Goal: Answer question/provide support

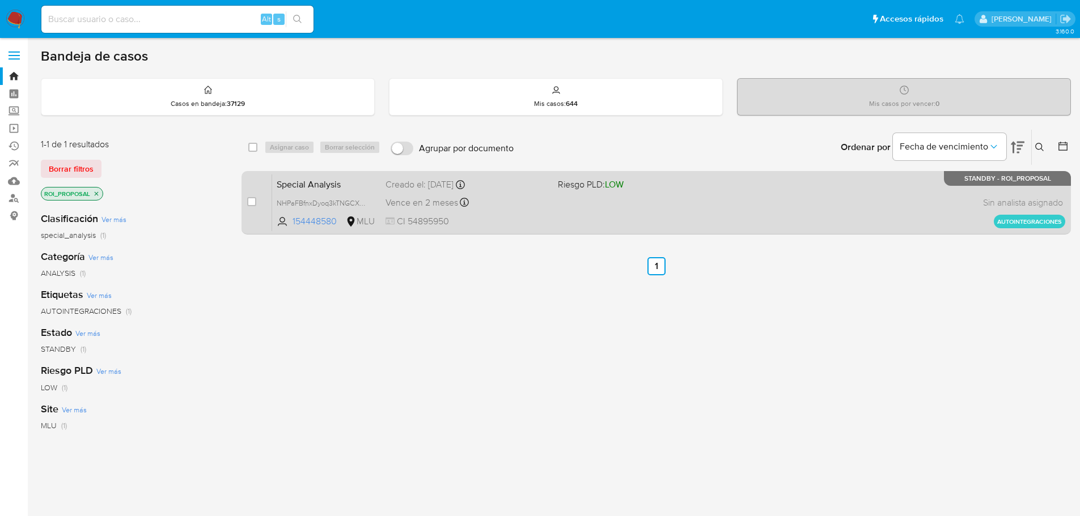
click at [638, 213] on div "Special Analysis NHPaFBfnxDyoq3kTNGCXt8D9 154448580 MLU Riesgo PLD: LOW Creado …" at bounding box center [668, 202] width 793 height 57
click at [659, 188] on span "Riesgo PLD: LOW" at bounding box center [639, 183] width 163 height 15
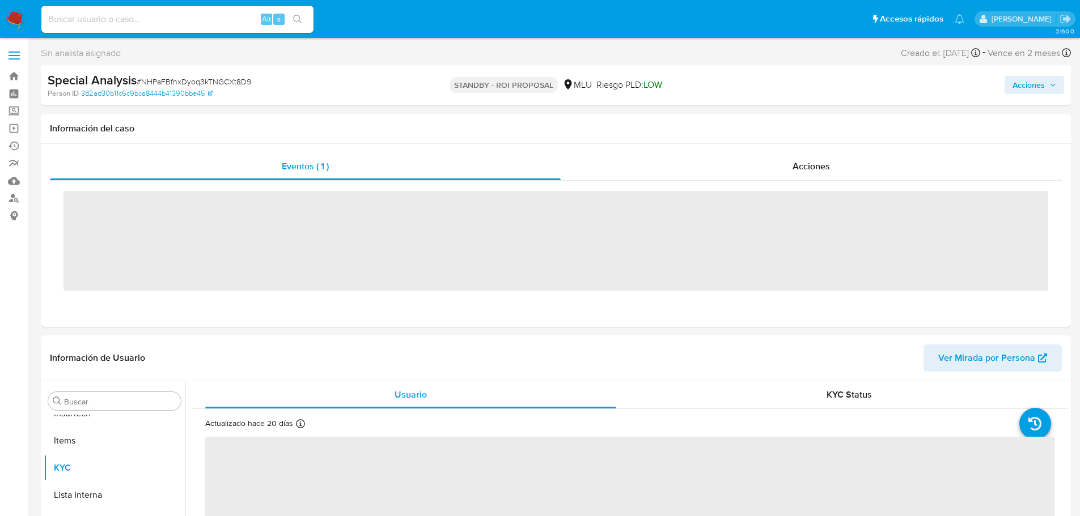
scroll to position [506, 0]
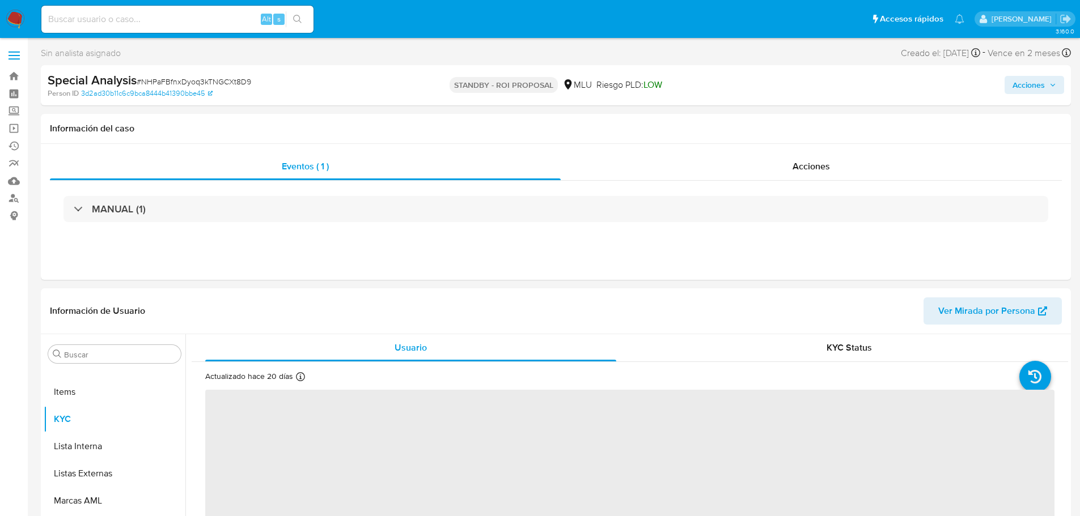
select select "10"
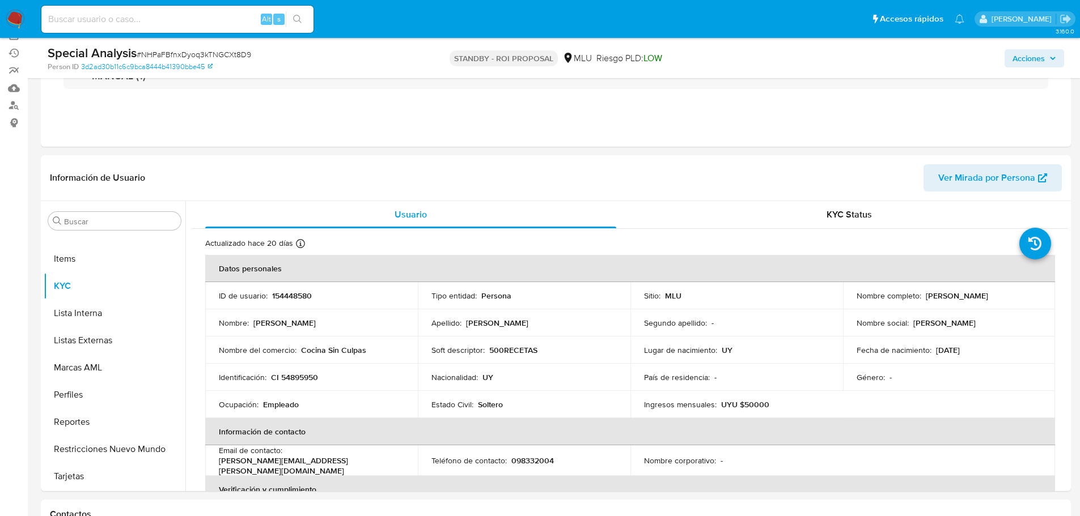
scroll to position [113, 0]
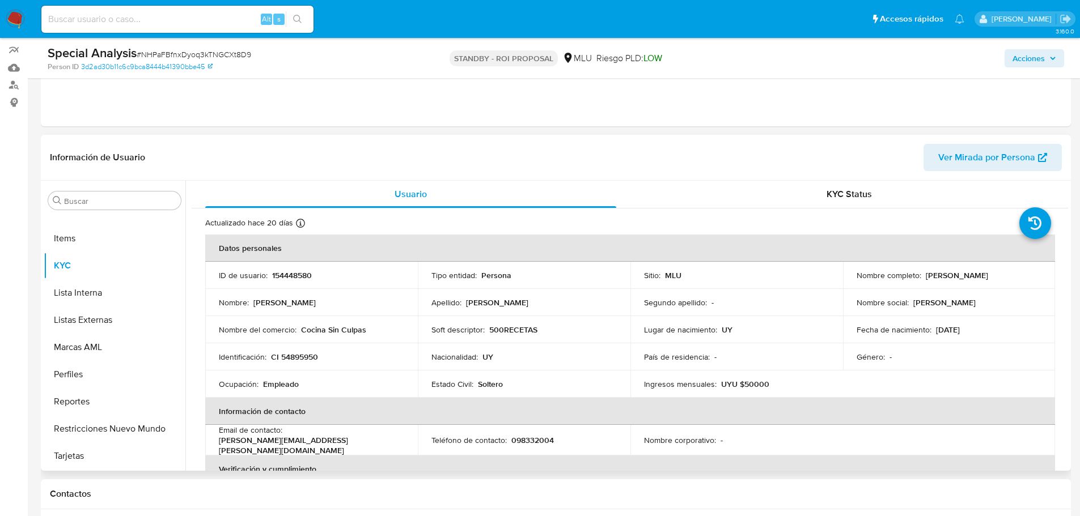
click at [498, 336] on td "Soft descriptor : 500RECETAS" at bounding box center [524, 329] width 213 height 27
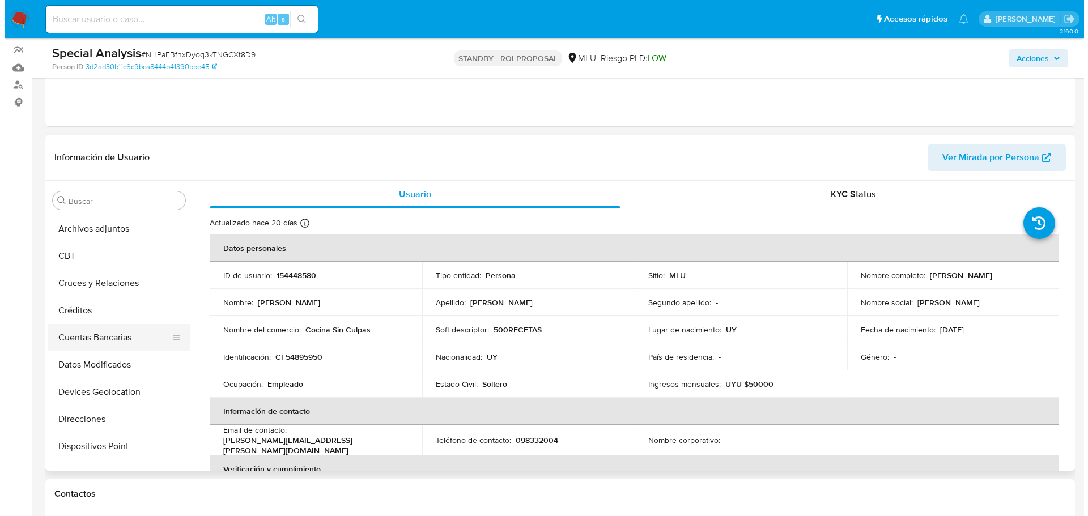
scroll to position [0, 0]
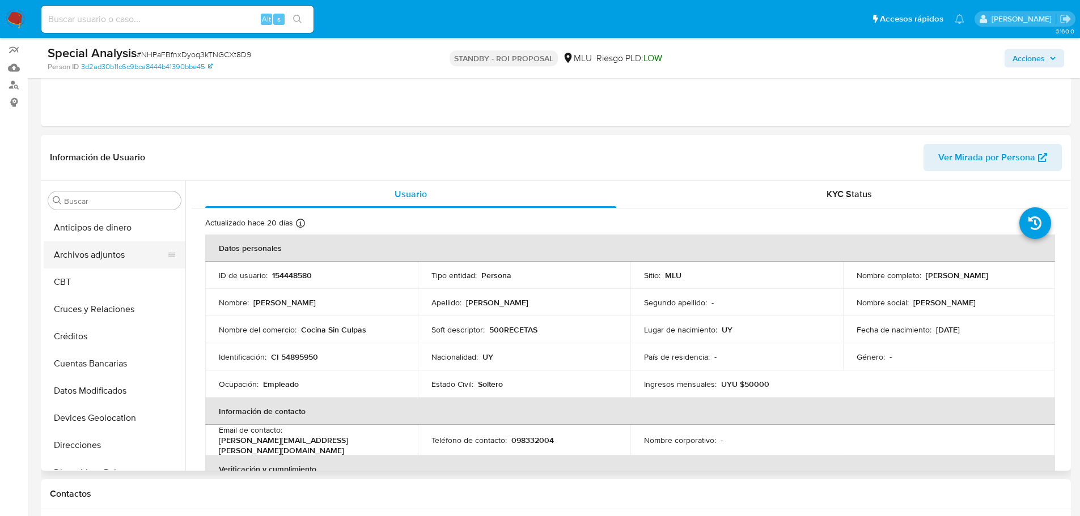
click at [117, 253] on button "Archivos adjuntos" at bounding box center [110, 254] width 133 height 27
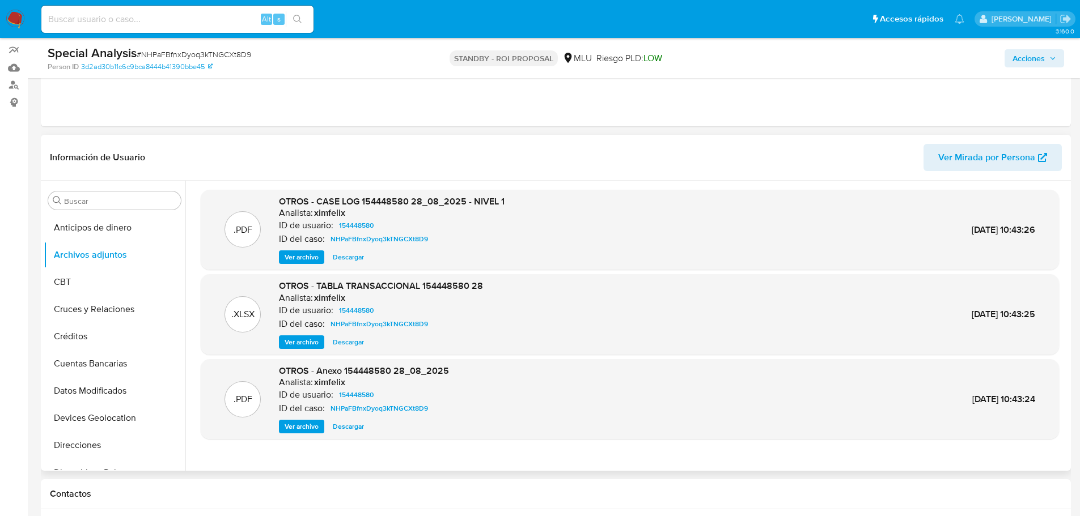
click at [312, 258] on span "Ver archivo" at bounding box center [302, 257] width 34 height 11
